Goal: Information Seeking & Learning: Learn about a topic

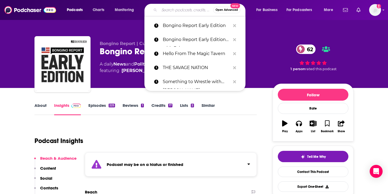
click at [180, 9] on input "Search podcasts, credits, & more..." at bounding box center [186, 10] width 54 height 9
paste input "Welcome to The Party!"
type input "Welcome to The Party!"
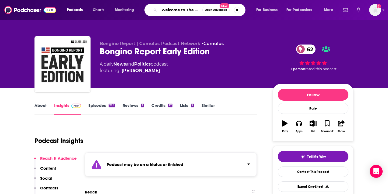
scroll to position [0, 8]
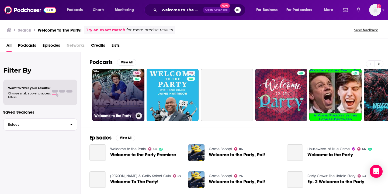
click at [123, 98] on link "58 Welcome to the Party" at bounding box center [118, 95] width 52 height 52
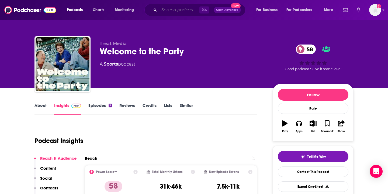
click at [178, 11] on input "Search podcasts, credits, & more..." at bounding box center [179, 10] width 40 height 9
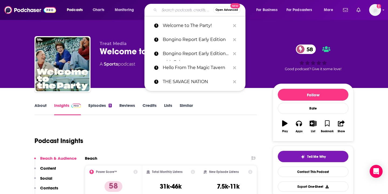
paste input "Raising Us"
type input "Raising Us"
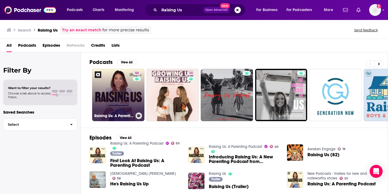
click at [124, 89] on link "50 Raising Us: A Parenting Podcast" at bounding box center [118, 95] width 52 height 52
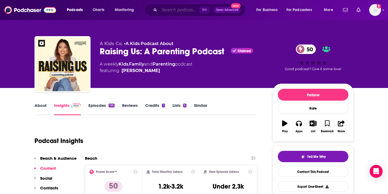
click at [177, 10] on input "Search podcasts, credits, & more..." at bounding box center [179, 10] width 40 height 9
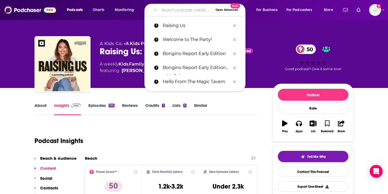
paste input "Flaawsome Talk"
type input "Flaawsome Talk"
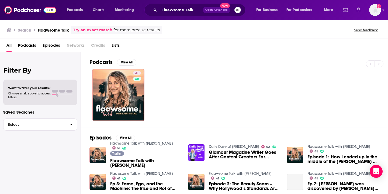
drag, startPoint x: 185, startPoint y: 89, endPoint x: 166, endPoint y: 91, distance: 19.0
click at [183, 89] on div "41" at bounding box center [238, 95] width 298 height 52
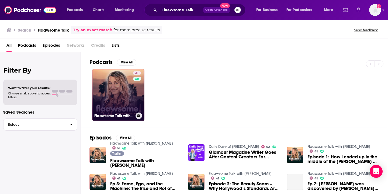
click at [117, 96] on link "41 Flaawsome Talk with [PERSON_NAME]" at bounding box center [118, 95] width 52 height 52
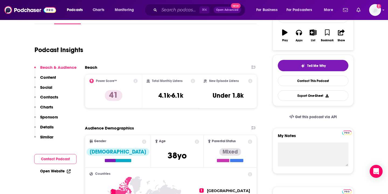
scroll to position [92, 0]
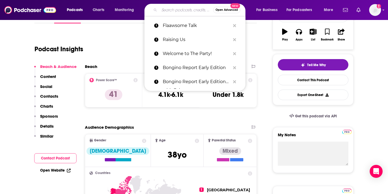
click at [173, 10] on input "Search podcasts, credits, & more..." at bounding box center [186, 10] width 54 height 9
paste input "The Weekly Show with [PERSON_NAME]"
type input "The Weekly Show with [PERSON_NAME]"
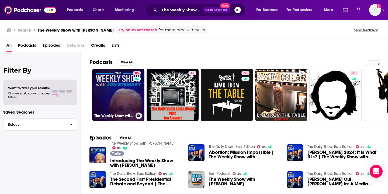
click at [127, 95] on link "85 The Weekly Show with [PERSON_NAME]" at bounding box center [118, 95] width 52 height 52
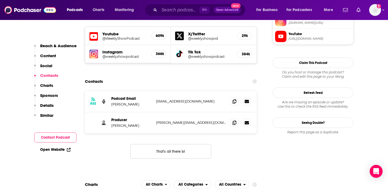
scroll to position [493, 0]
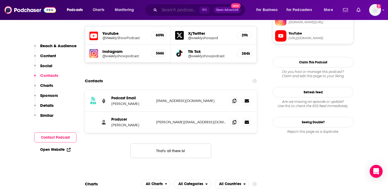
click at [170, 9] on input "Search podcasts, credits, & more..." at bounding box center [179, 10] width 40 height 9
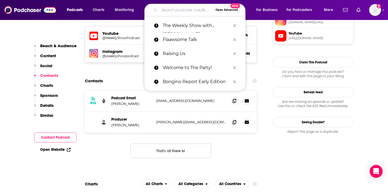
paste input "The Daily Show: Ears Edition"
type input "The Daily Show: Ears Edition"
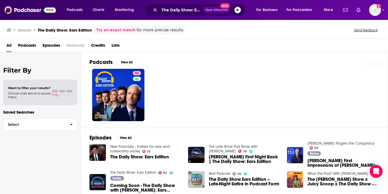
click at [206, 82] on div "84" at bounding box center [238, 95] width 298 height 52
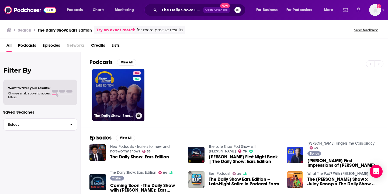
click at [113, 88] on link "84 The Daily Show: Ears Edition" at bounding box center [118, 95] width 52 height 52
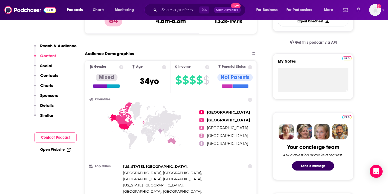
scroll to position [162, 0]
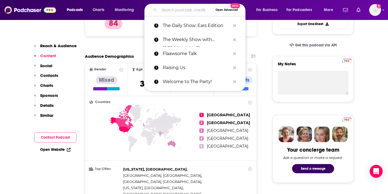
click at [183, 9] on input "Search podcasts, credits, & more..." at bounding box center [186, 10] width 54 height 9
paste input "Hot Mics with [PERSON_NAME]"
type input "Hot Mics with [PERSON_NAME]"
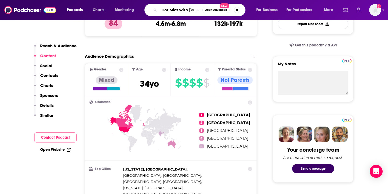
scroll to position [0, 10]
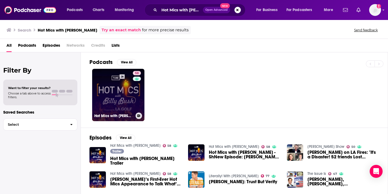
click at [114, 92] on link "58 Hot Mics with [PERSON_NAME]" at bounding box center [118, 95] width 52 height 52
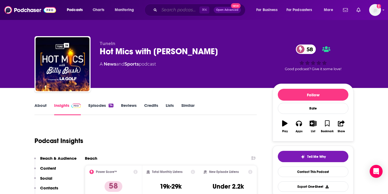
click at [178, 9] on input "Search podcasts, credits, & more..." at bounding box center [179, 10] width 40 height 9
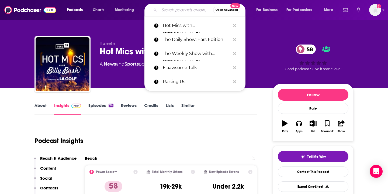
paste input "Kill [PERSON_NAME]"
type input "Kill [PERSON_NAME]"
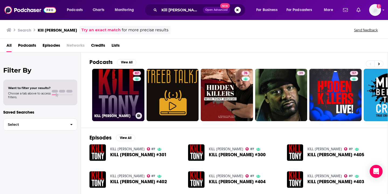
click at [106, 87] on link "87 KILL [PERSON_NAME]" at bounding box center [118, 95] width 52 height 52
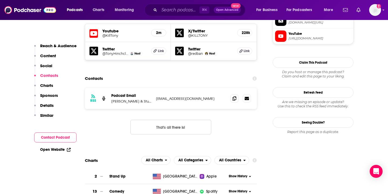
scroll to position [476, 0]
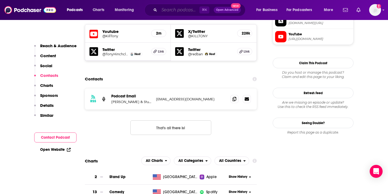
click at [177, 10] on input "Search podcasts, credits, & more..." at bounding box center [179, 10] width 40 height 9
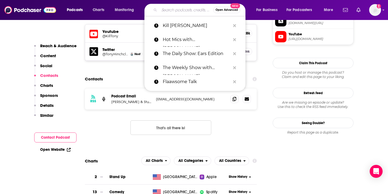
paste input "Sneak Peek"
type input "Sneak Peek"
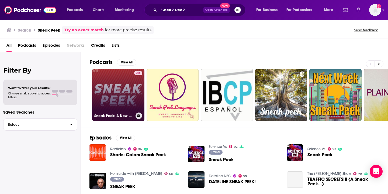
scroll to position [4, 0]
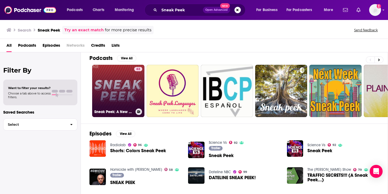
click at [121, 96] on link "63 Sneak Peek: A New Rockstars Podcast" at bounding box center [118, 91] width 52 height 52
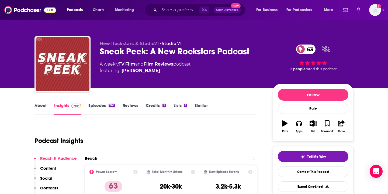
scroll to position [65, 0]
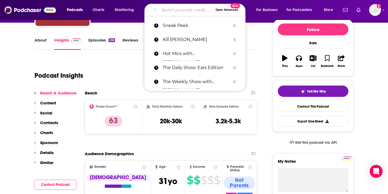
click at [190, 10] on input "Search podcasts, credits, & more..." at bounding box center [186, 10] width 54 height 9
paste input "Lights Out"
type input "Lights Out"
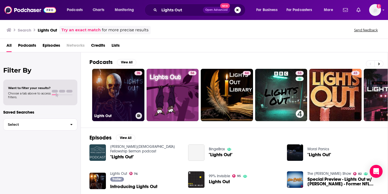
click at [126, 88] on link "76 Lights Out" at bounding box center [118, 95] width 52 height 52
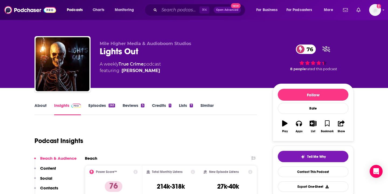
click at [207, 11] on span "⌘ K" at bounding box center [204, 9] width 10 height 7
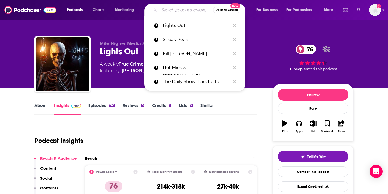
click at [181, 12] on input "Search podcasts, credits, & more..." at bounding box center [186, 10] width 54 height 9
paste input "Drop Dead Serious With [PERSON_NAME]"
type input "Drop Dead Serious With [PERSON_NAME]"
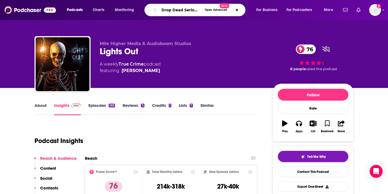
scroll to position [0, 46]
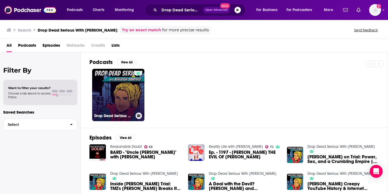
click at [109, 103] on link "Drop Dead Serious With [PERSON_NAME]" at bounding box center [118, 95] width 52 height 52
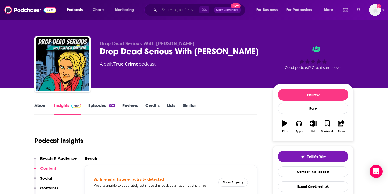
click at [189, 8] on input "Search podcasts, credits, & more..." at bounding box center [179, 10] width 40 height 9
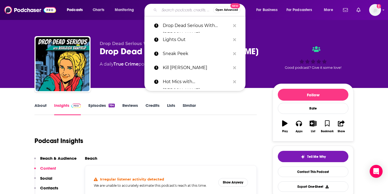
paste input "Let's Not Meet: A True Horror Podcast"
type input "Let's Not Meet: A True Horror Podcast"
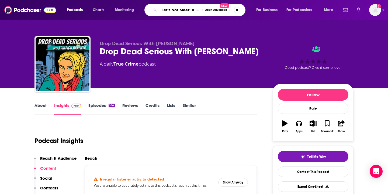
scroll to position [0, 36]
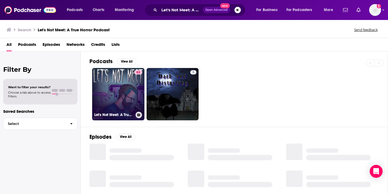
click at [123, 88] on link "83 Let's Not Meet: A True Horror Podcast" at bounding box center [118, 94] width 52 height 52
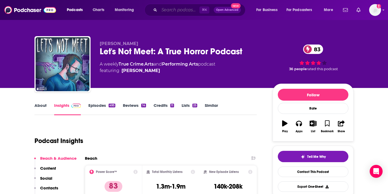
click at [185, 11] on input "Search podcasts, credits, & more..." at bounding box center [179, 10] width 40 height 9
paste input "The JK Podcast"
type input "The JK Podcast"
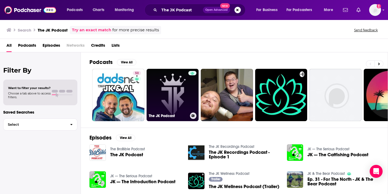
click at [185, 88] on link "The JK Podcast" at bounding box center [173, 95] width 52 height 52
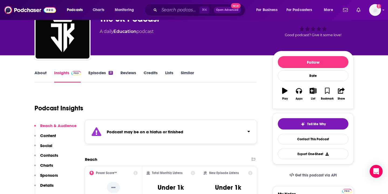
scroll to position [91, 0]
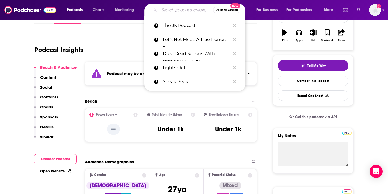
click at [182, 11] on input "Search podcasts, credits, & more..." at bounding box center [186, 10] width 54 height 9
paste input "B's Celebrity Truth or Dare with [PERSON_NAME]"
type input "B's Celebrity Truth or Dare with [PERSON_NAME]"
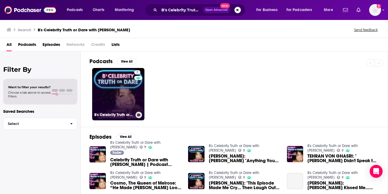
click at [113, 94] on link "7 B's Celebrity Truth or Dare with [PERSON_NAME]" at bounding box center [118, 94] width 52 height 52
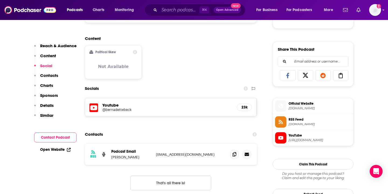
scroll to position [368, 0]
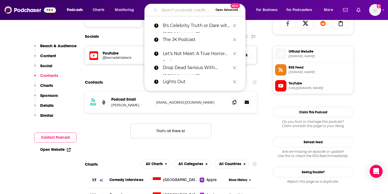
drag, startPoint x: 172, startPoint y: 9, endPoint x: 178, endPoint y: 9, distance: 5.7
click at [172, 9] on input "Search podcasts, credits, & more..." at bounding box center [186, 10] width 54 height 9
paste input "Odd Trails"
type input "Odd Trails"
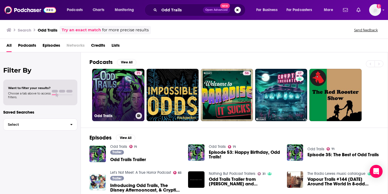
click at [114, 87] on link "71 Odd Trails" at bounding box center [118, 95] width 52 height 52
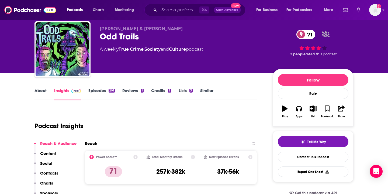
scroll to position [13, 0]
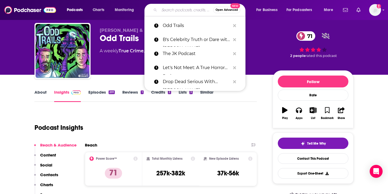
click at [179, 9] on input "Search podcasts, credits, & more..." at bounding box center [186, 10] width 54 height 9
paste input "The Meatball Pod"
type input "The Meatball Pod"
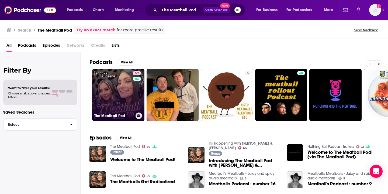
click at [118, 96] on link "59 The Meatball Pod" at bounding box center [118, 95] width 52 height 52
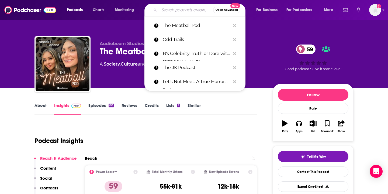
click at [183, 9] on input "Search podcasts, credits, & more..." at bounding box center [186, 10] width 54 height 9
paste input "Pew Pew Bang"
type input "Pew Pew Bang"
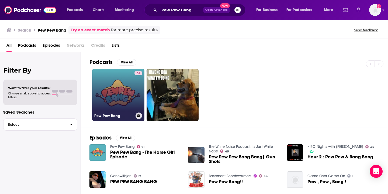
click at [111, 96] on link "61 Pew Pew Bang" at bounding box center [118, 95] width 52 height 52
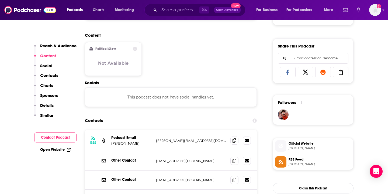
scroll to position [320, 0]
click at [181, 10] on input "Search podcasts, credits, & more..." at bounding box center [179, 10] width 40 height 9
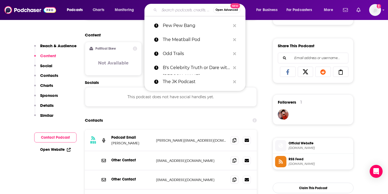
paste input "True Crime Couple"
type input "True Crime Couple"
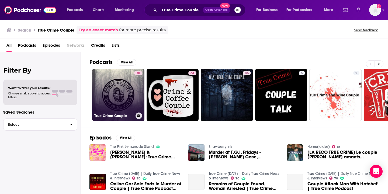
scroll to position [3, 0]
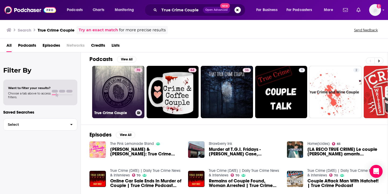
click at [128, 81] on link "70 True Crime Couple" at bounding box center [118, 92] width 52 height 52
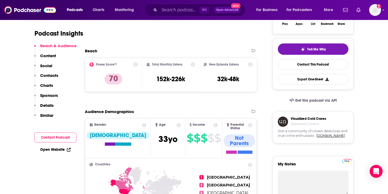
scroll to position [246, 0]
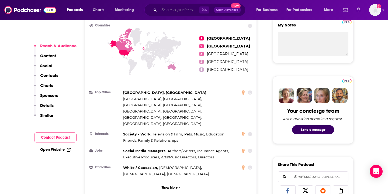
click at [178, 12] on input "Search podcasts, credits, & more..." at bounding box center [179, 10] width 40 height 9
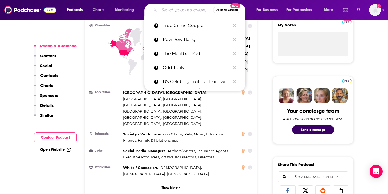
paste input "What Came Next"
type input "What Came Next"
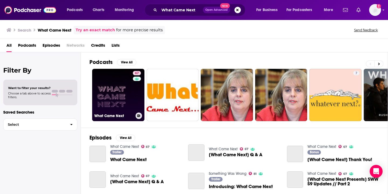
scroll to position [1, 0]
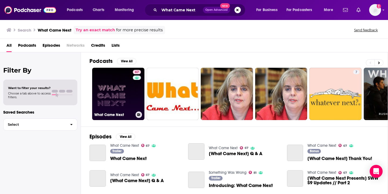
click at [112, 103] on link "67 What Came Next" at bounding box center [118, 94] width 52 height 52
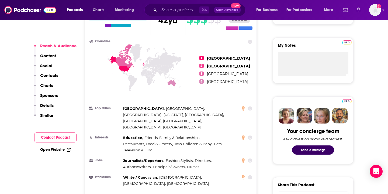
scroll to position [228, 0]
